Goal: Task Accomplishment & Management: Manage account settings

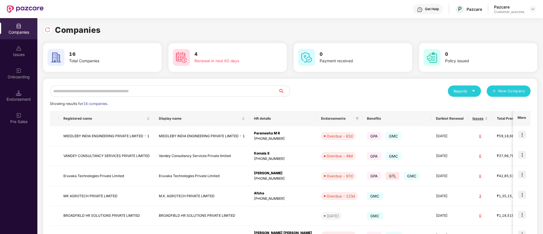
click at [175, 101] on div "Showing results for 16 companies." at bounding box center [290, 104] width 481 height 6
click at [162, 92] on input "text" at bounding box center [164, 91] width 229 height 11
click at [162, 91] on input "text" at bounding box center [164, 91] width 229 height 11
click at [24, 71] on div "Onboarding" at bounding box center [18, 73] width 37 height 21
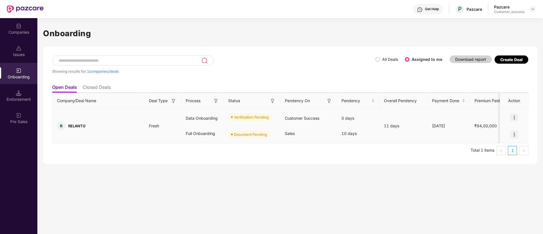
click at [516, 118] on img at bounding box center [514, 118] width 8 height 8
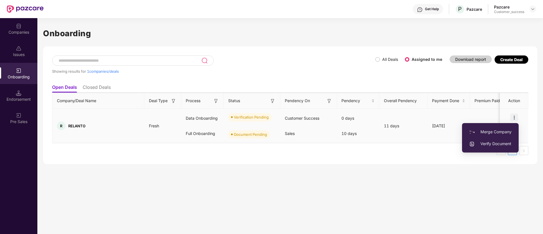
click at [500, 145] on span "Verify Document" at bounding box center [490, 144] width 42 height 6
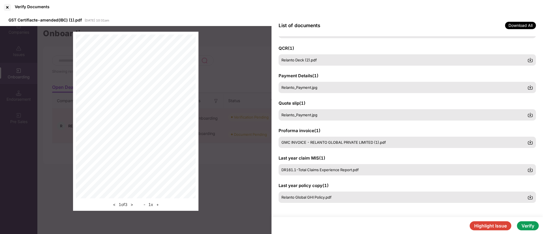
scroll to position [108, 0]
click at [531, 226] on button "Verify" at bounding box center [528, 226] width 22 height 9
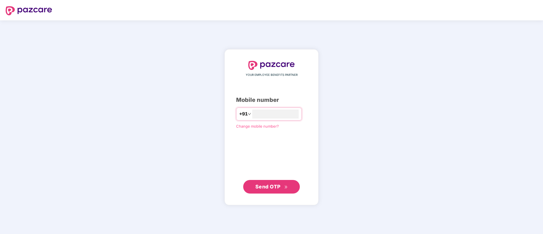
type input "**********"
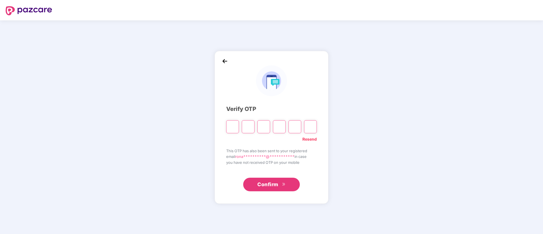
type input "*"
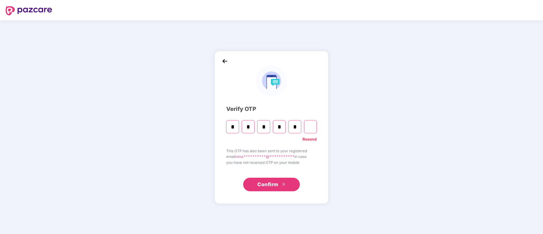
type input "*"
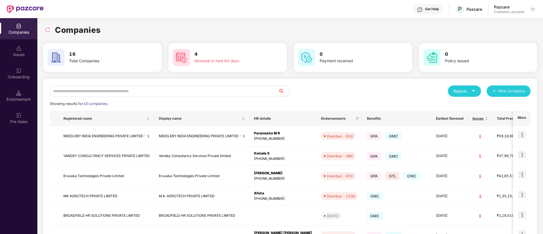
click at [20, 79] on div "Onboarding" at bounding box center [18, 77] width 37 height 6
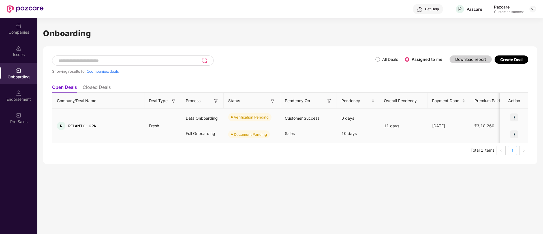
click at [514, 117] on img at bounding box center [514, 118] width 8 height 8
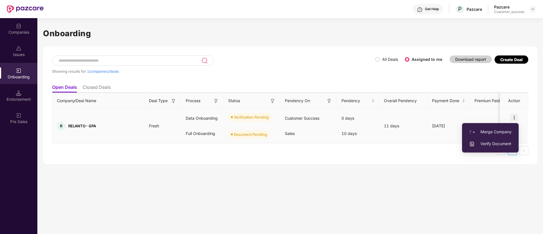
click at [493, 141] on span "Verify Document" at bounding box center [490, 144] width 42 height 6
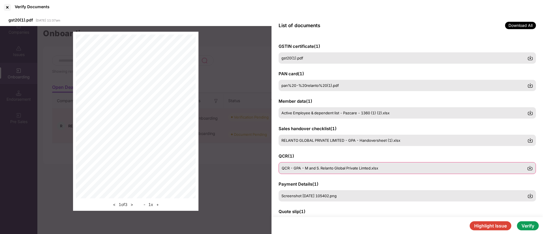
click at [355, 170] on span "QCR - GPA - M and S. Relanto Global Private Limted.xlsx" at bounding box center [330, 168] width 97 height 5
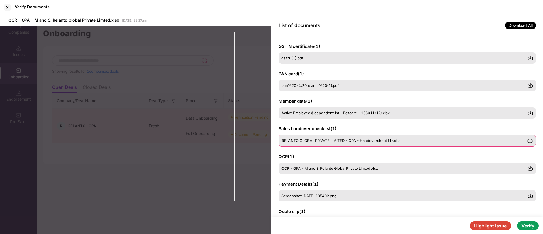
click at [321, 138] on div "RELANTO GLOBAL PRIVATE LIMITED - GPA - Handoversheet (1).xlsx" at bounding box center [407, 141] width 257 height 12
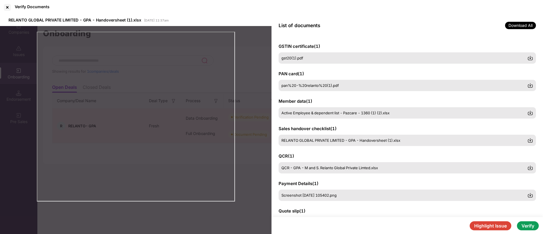
click at [537, 225] on button "Verify" at bounding box center [528, 226] width 22 height 9
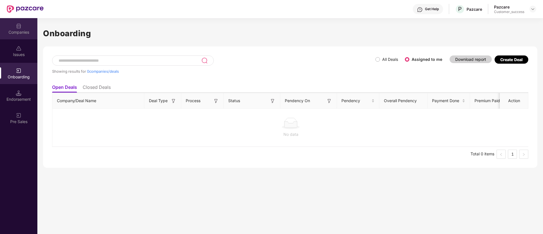
click at [13, 22] on div "Companies" at bounding box center [18, 28] width 37 height 21
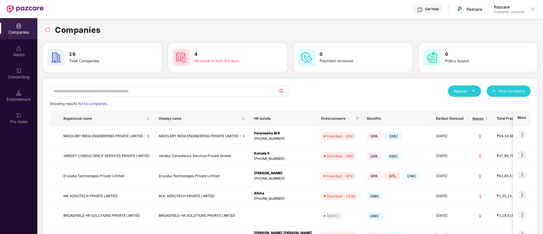
click at [138, 96] on input "text" at bounding box center [164, 91] width 229 height 11
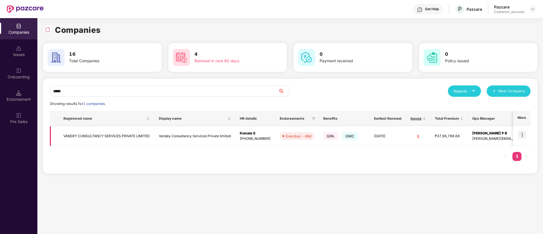
type input "*****"
click at [521, 131] on img at bounding box center [522, 135] width 8 height 8
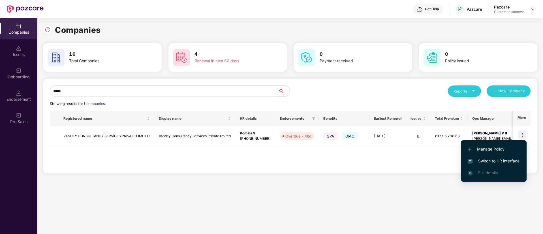
click at [502, 160] on span "Switch to HR interface" at bounding box center [494, 161] width 52 height 6
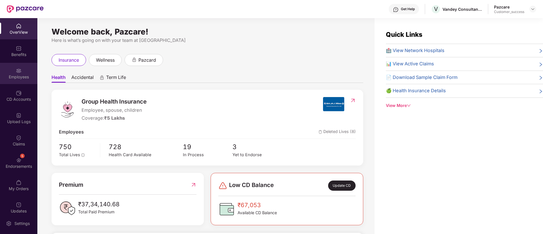
click at [17, 82] on div "Employees" at bounding box center [18, 73] width 37 height 21
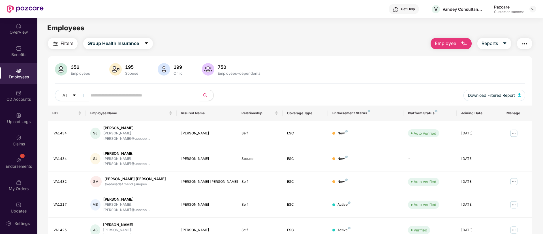
click at [131, 94] on input "text" at bounding box center [142, 95] width 102 height 8
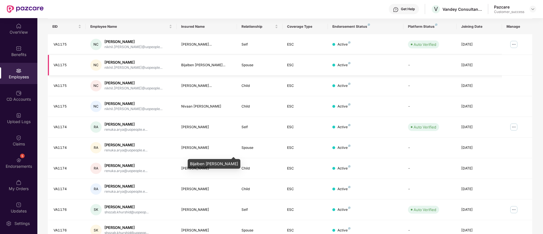
scroll to position [114, 0]
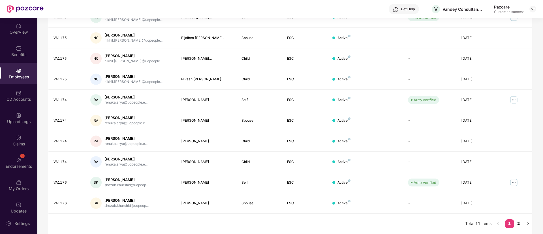
click at [522, 222] on link "2" at bounding box center [518, 224] width 9 height 8
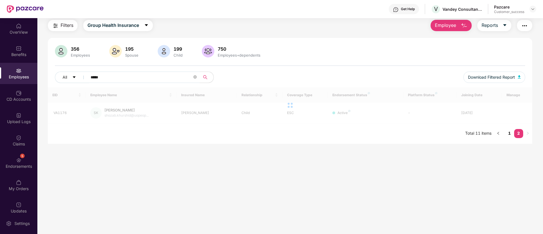
scroll to position [18, 0]
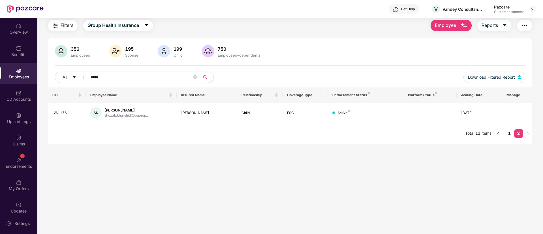
click at [116, 78] on input "*****" at bounding box center [142, 77] width 102 height 8
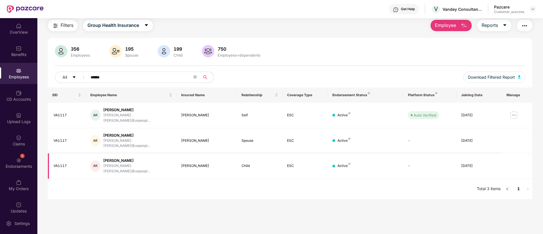
type input "******"
drag, startPoint x: 202, startPoint y: 154, endPoint x: 180, endPoint y: 155, distance: 21.5
click at [180, 155] on td "Sarang Kedia" at bounding box center [207, 166] width 61 height 25
click at [266, 72] on div "All ******" at bounding box center [192, 77] width 274 height 11
click at [27, 53] on div "Benefits" at bounding box center [18, 55] width 37 height 6
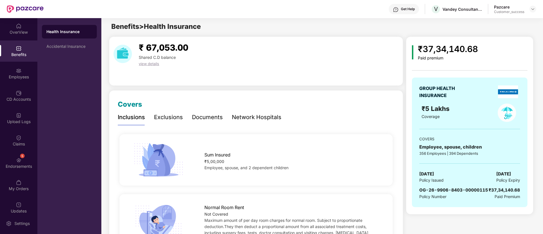
scroll to position [0, 0]
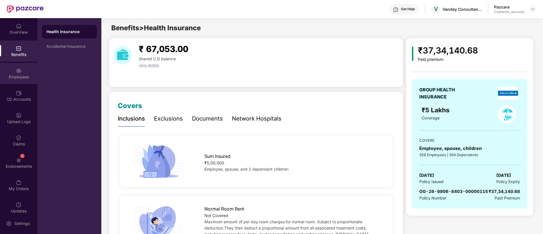
click at [22, 80] on div "Employees" at bounding box center [18, 73] width 37 height 21
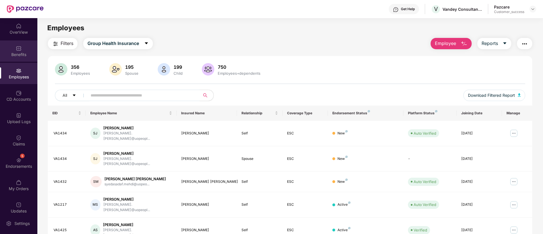
click at [18, 55] on div "Benefits" at bounding box center [18, 55] width 37 height 6
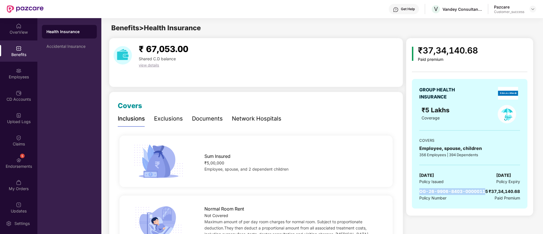
drag, startPoint x: 485, startPoint y: 191, endPoint x: 420, endPoint y: 193, distance: 65.2
click at [420, 193] on span "OG-26-9906-8403-00000115" at bounding box center [454, 191] width 69 height 5
click at [485, 192] on span "OG-26-9906-8403-00000115" at bounding box center [454, 191] width 69 height 5
drag, startPoint x: 486, startPoint y: 191, endPoint x: 416, endPoint y: 193, distance: 70.0
click at [416, 193] on div "GROUP HEALTH INSURANCE ₹5 Lakhs Coverage COVERS Employee, spouse, children 356 …" at bounding box center [470, 144] width 116 height 130
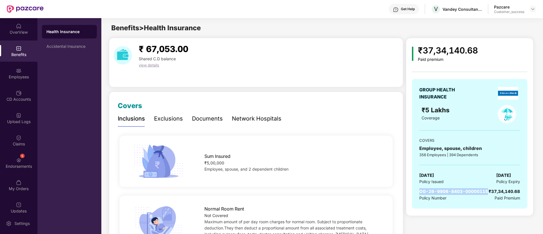
click at [469, 191] on span "OG-26-9906-8403-00000115" at bounding box center [454, 191] width 69 height 5
drag, startPoint x: 486, startPoint y: 192, endPoint x: 417, endPoint y: 192, distance: 68.8
click at [417, 192] on div "GROUP HEALTH INSURANCE ₹5 Lakhs Coverage COVERS Employee, spouse, children 356 …" at bounding box center [470, 144] width 116 height 130
click at [16, 69] on img at bounding box center [19, 71] width 6 height 6
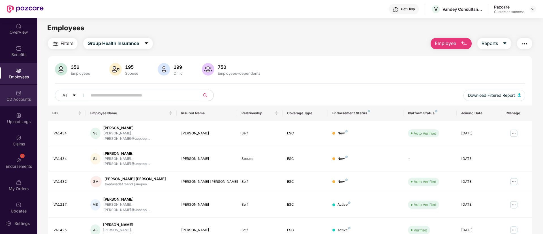
click at [22, 92] on div "CD Accounts" at bounding box center [18, 95] width 37 height 21
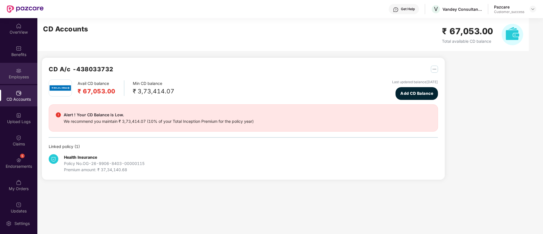
click at [22, 72] on div "Employees" at bounding box center [18, 73] width 37 height 21
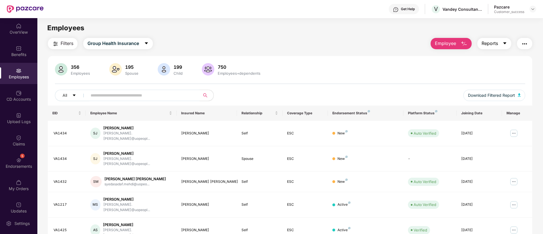
click at [504, 44] on icon "caret-down" at bounding box center [505, 43] width 5 height 5
click at [367, 59] on div "356 Employees 195 Spouse 199 Child 750 Employees+dependents All Download Filter…" at bounding box center [290, 216] width 485 height 320
